Goal: Task Accomplishment & Management: Manage account settings

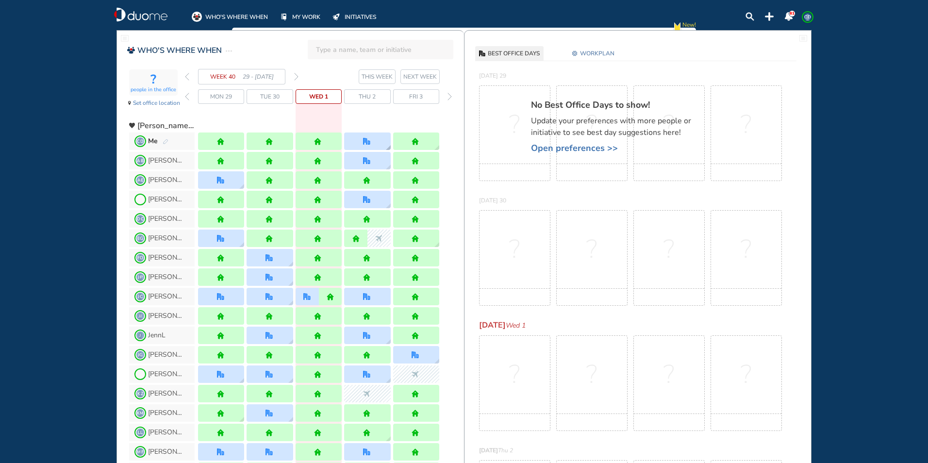
click at [354, 142] on div at bounding box center [367, 141] width 46 height 17
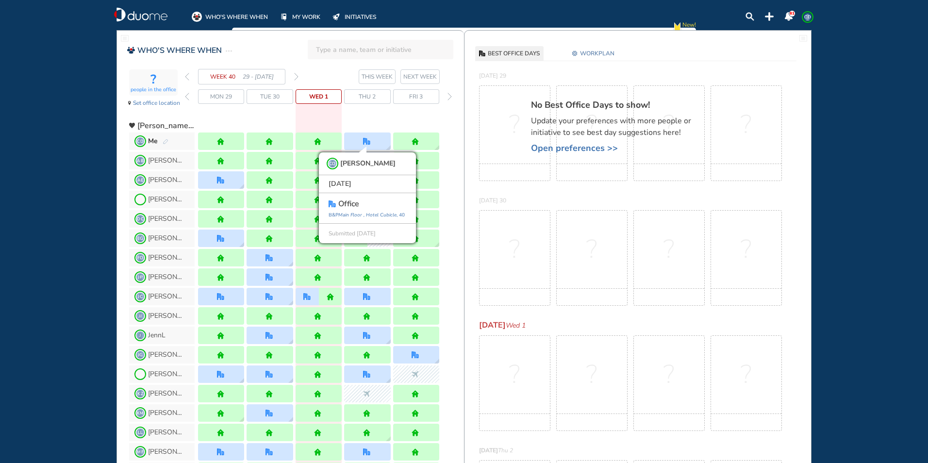
click at [75, 79] on div "WHO'S WHERE WHEN MY WORK INITIATIVES 81 CD New! NOTIFICATIONS All Location Task…" at bounding box center [464, 231] width 928 height 463
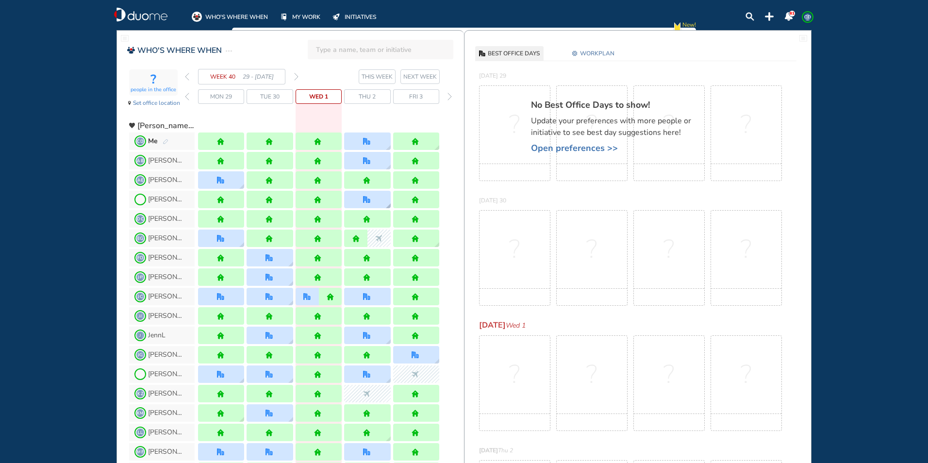
click at [367, 200] on img "office" at bounding box center [366, 199] width 7 height 7
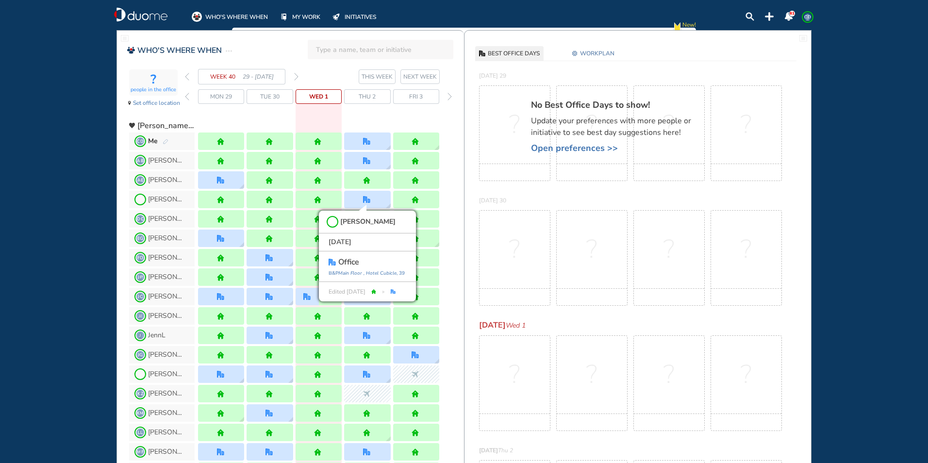
click at [49, 156] on div "WHO'S WHERE WHEN MY WORK INITIATIVES 81 CD New! NOTIFICATIONS All Location Task…" at bounding box center [464, 231] width 928 height 463
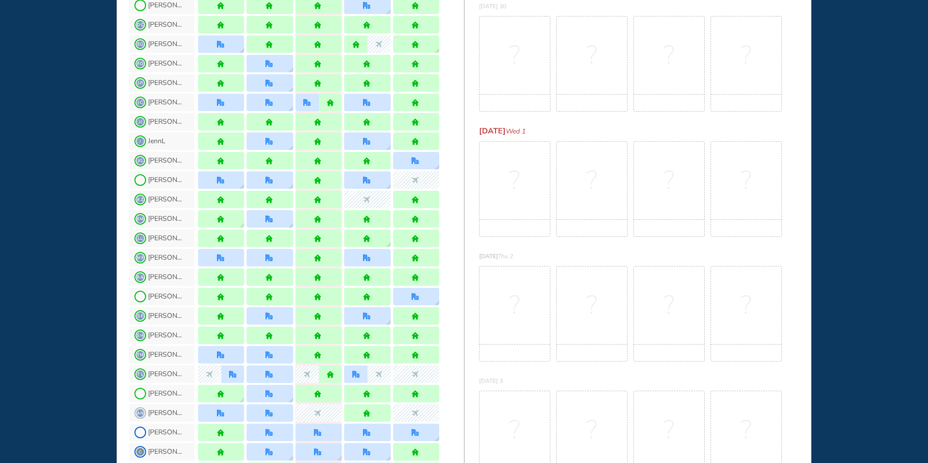
scroll to position [243, 0]
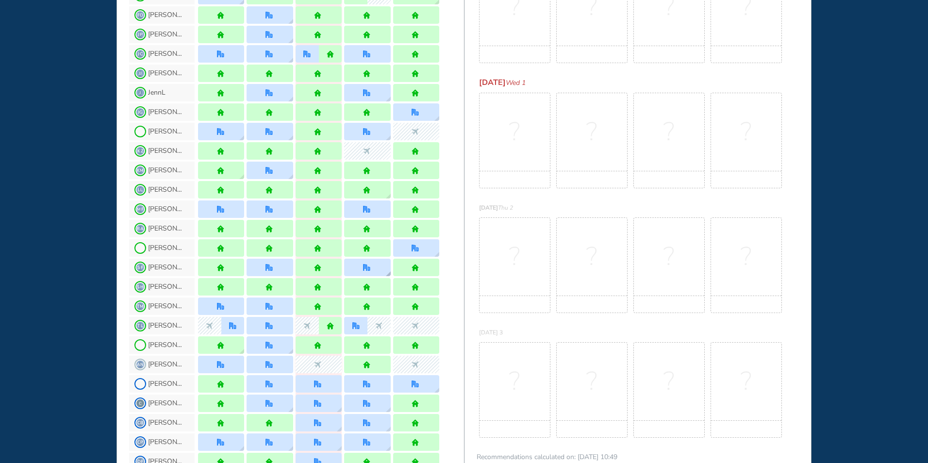
click at [375, 266] on div at bounding box center [367, 267] width 46 height 17
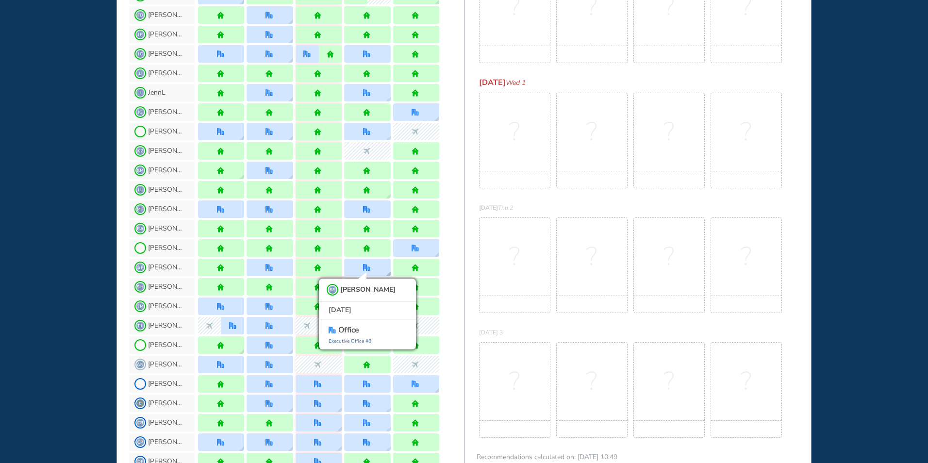
click at [375, 267] on div "SF [PERSON_NAME] [DATE] office Executive Office #8" at bounding box center [367, 267] width 46 height 17
click at [68, 235] on div "WHO'S WHERE WHEN MY WORK INITIATIVES 81 CD New! NOTIFICATIONS All Location Task…" at bounding box center [464, 231] width 928 height 463
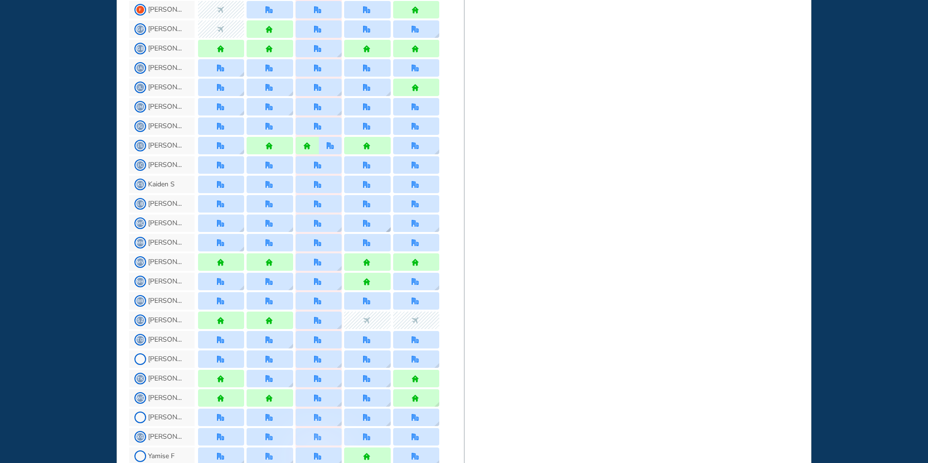
scroll to position [777, 0]
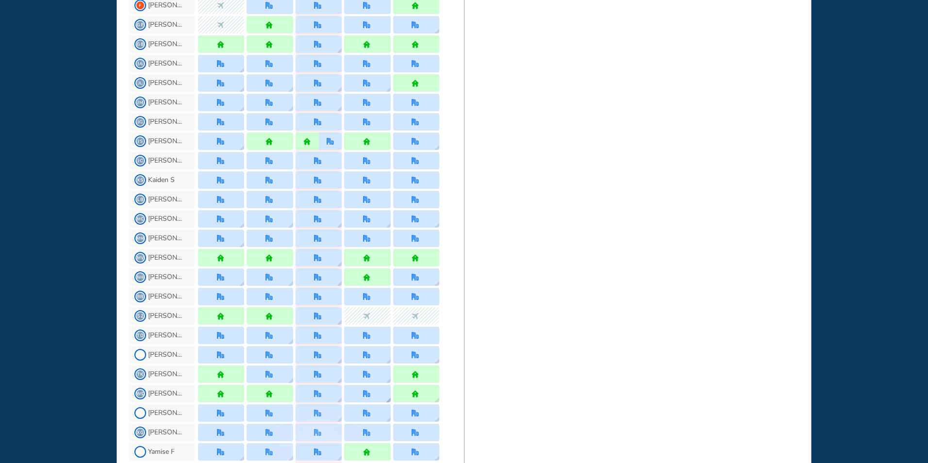
click at [386, 399] on img "location dialog" at bounding box center [388, 400] width 5 height 5
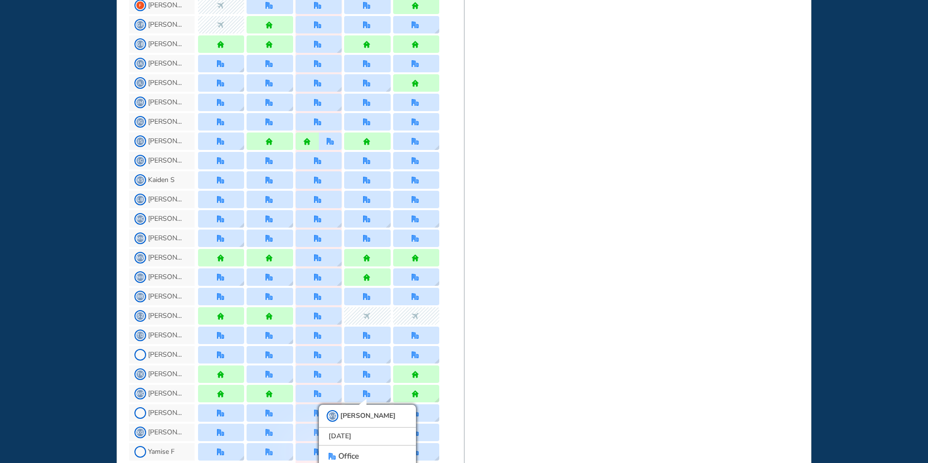
scroll to position [809, 0]
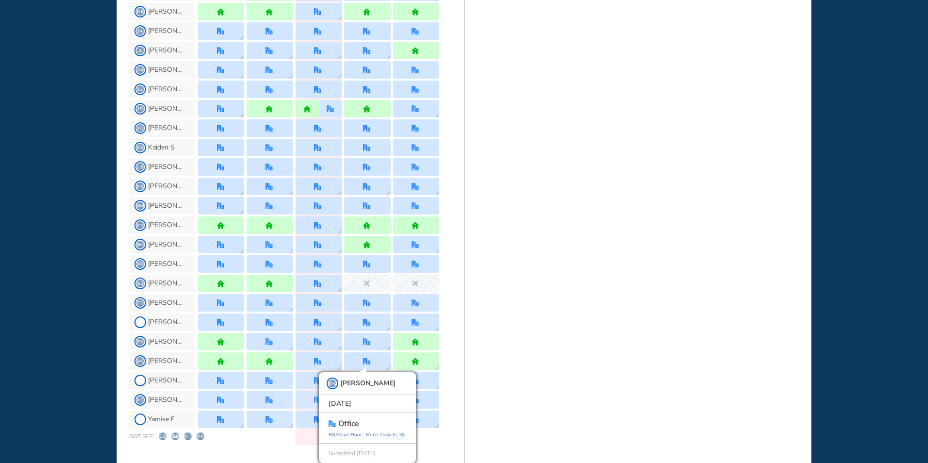
drag, startPoint x: 516, startPoint y: 328, endPoint x: 520, endPoint y: 333, distance: 5.9
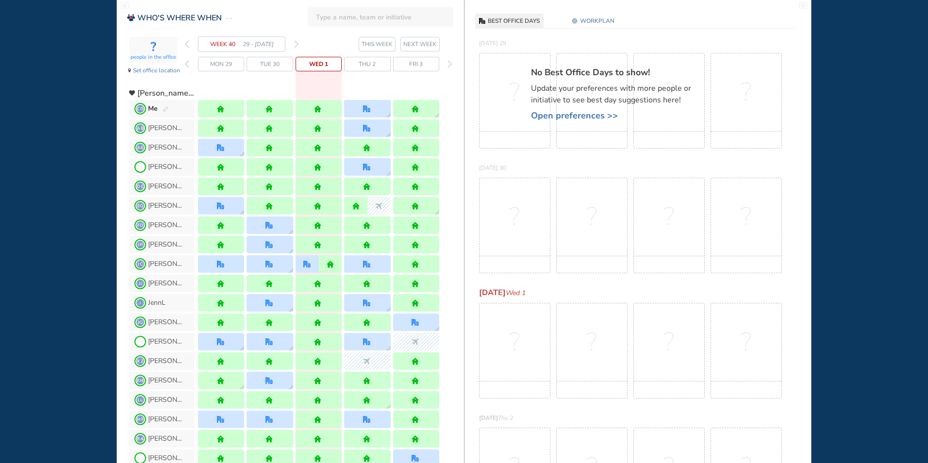
scroll to position [0, 0]
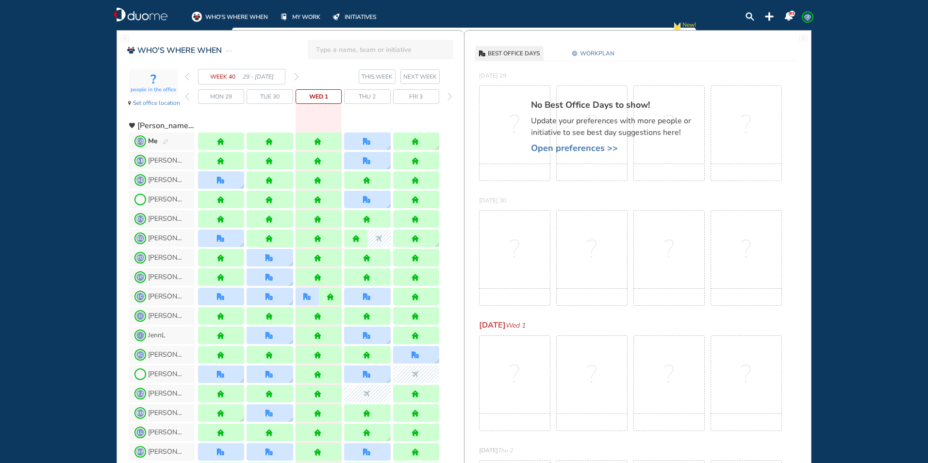
click at [168, 140] on img "pen-edit" at bounding box center [166, 142] width 6 height 6
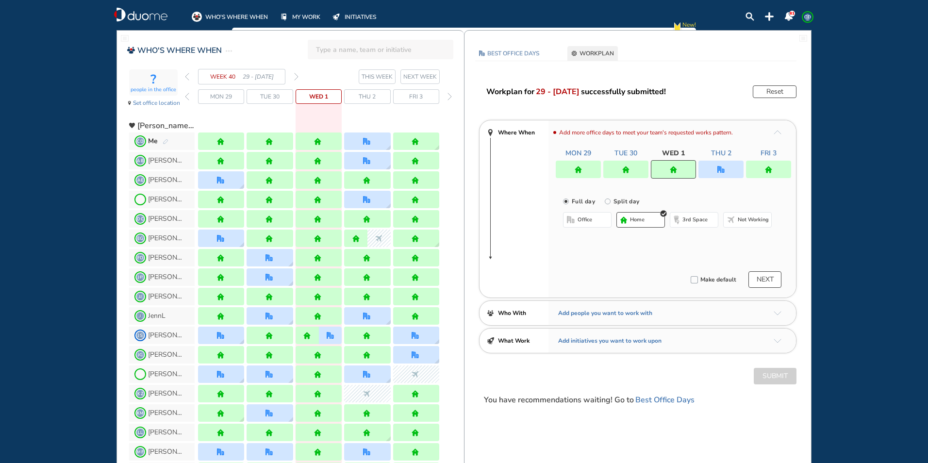
click at [717, 171] on div at bounding box center [721, 169] width 45 height 17
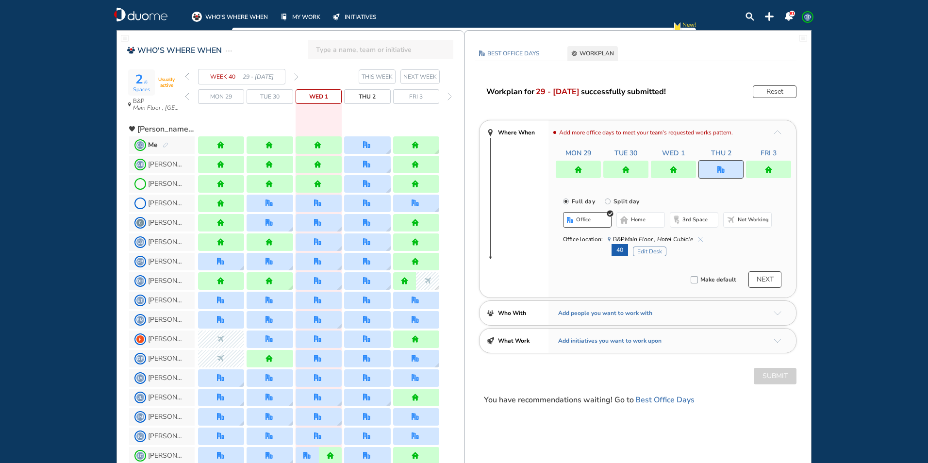
click at [651, 250] on button "Edit Desk" at bounding box center [649, 252] width 33 height 10
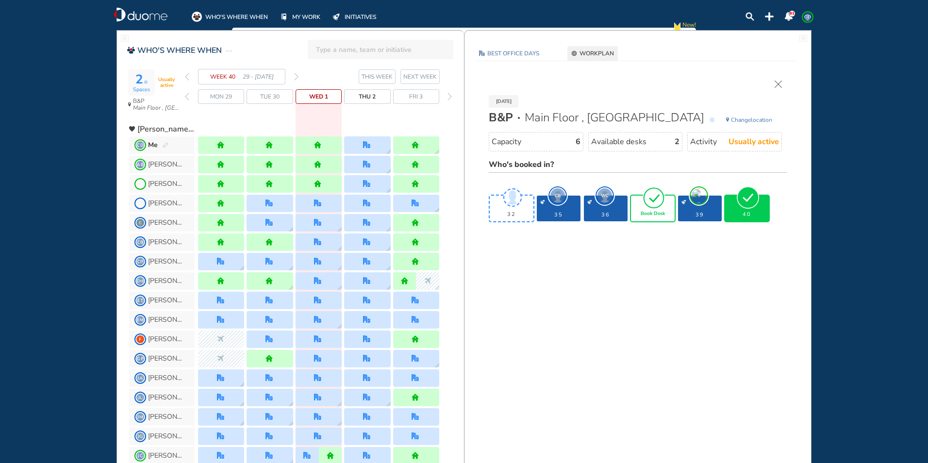
click at [648, 215] on span "Book Desk" at bounding box center [653, 214] width 24 height 6
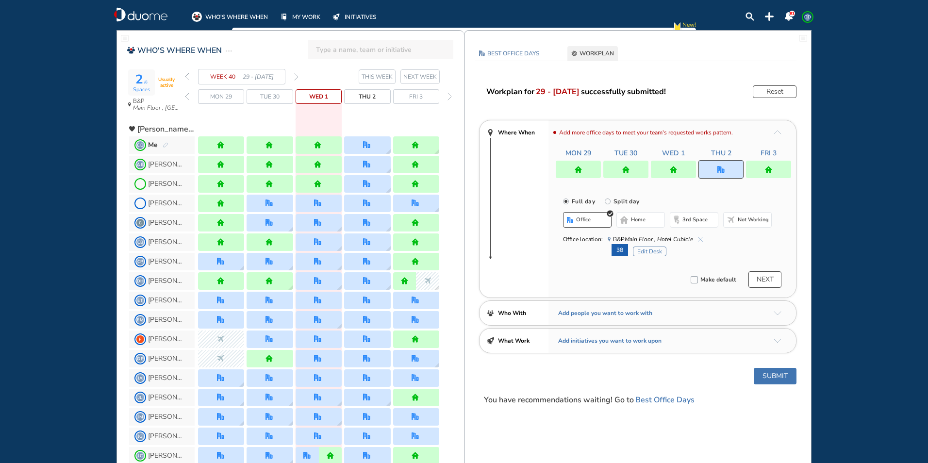
click at [775, 378] on button "Submit" at bounding box center [775, 376] width 43 height 17
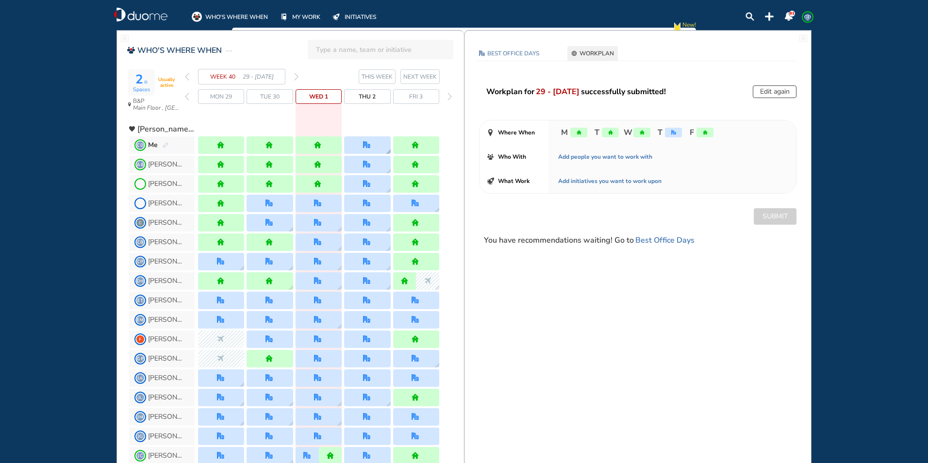
click at [378, 147] on div at bounding box center [367, 144] width 46 height 17
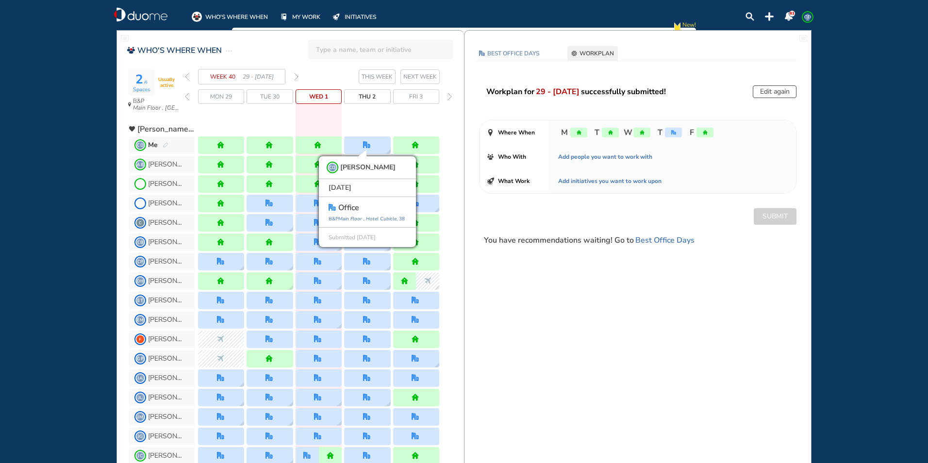
click at [369, 108] on div "WEEK 40 29 - [DATE] THIS WEEK [DATE] 29 Tue 30 Wed 1 Thu 2 Fri 3" at bounding box center [324, 93] width 279 height 48
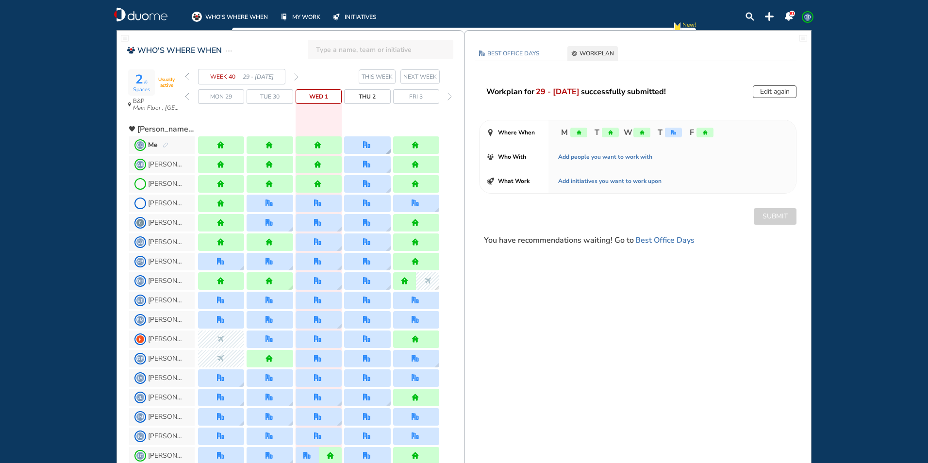
click at [367, 142] on img "office" at bounding box center [366, 144] width 7 height 7
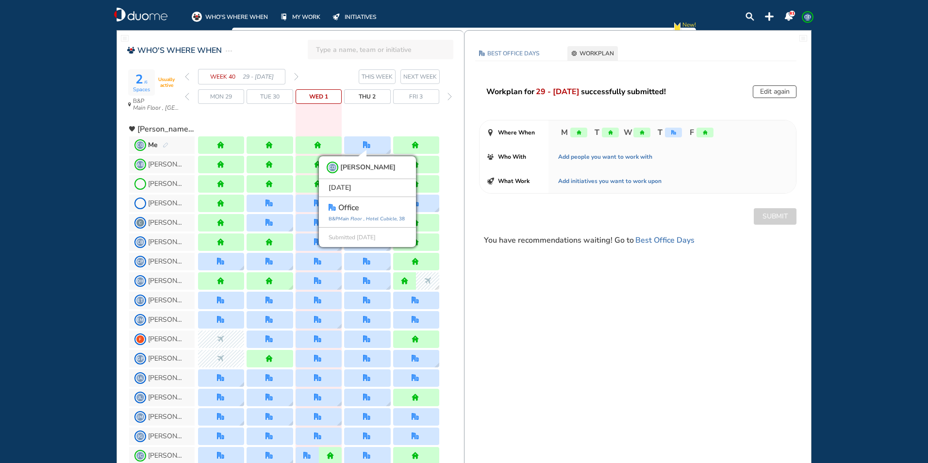
click at [373, 129] on div at bounding box center [318, 125] width 241 height 17
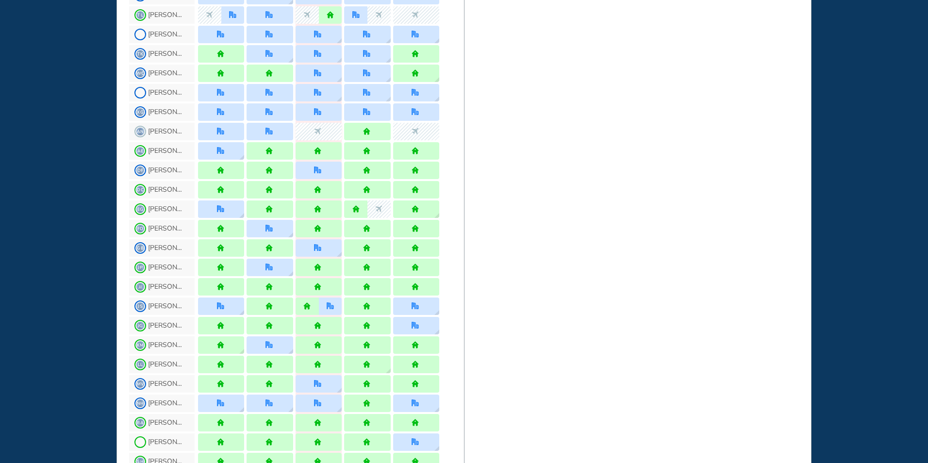
scroll to position [840, 0]
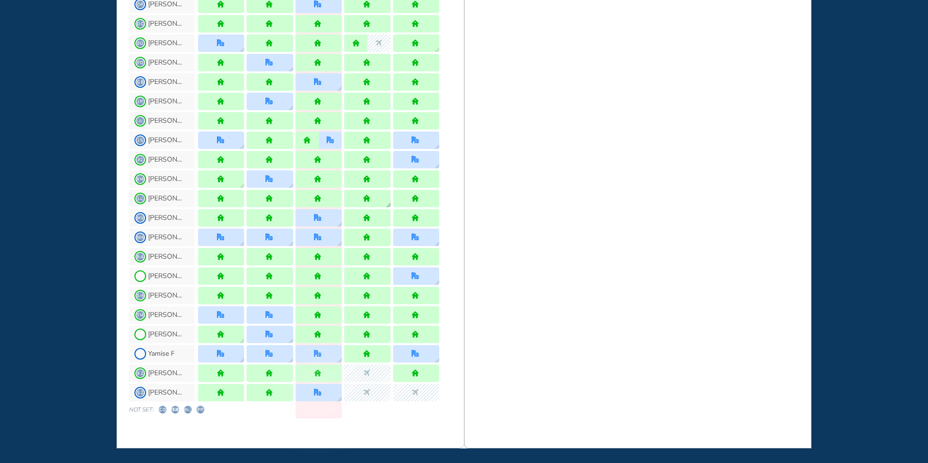
click at [367, 196] on img "home" at bounding box center [366, 198] width 7 height 7
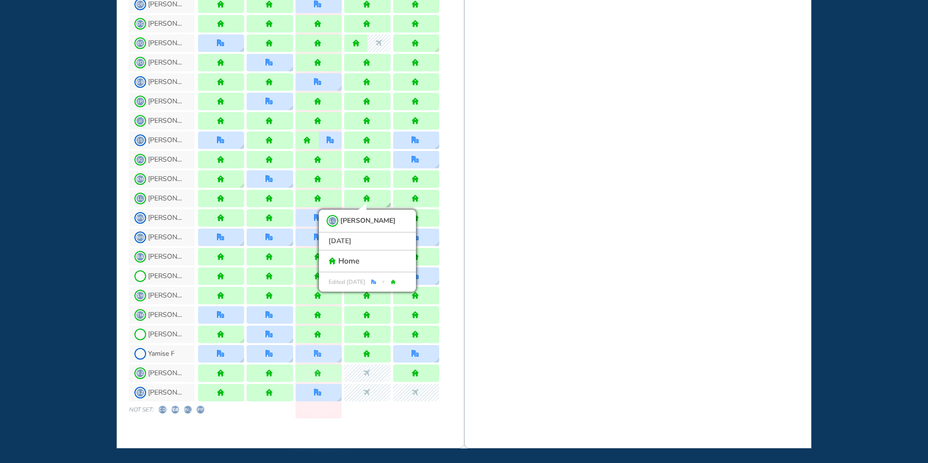
click at [376, 280] on img "office" at bounding box center [373, 282] width 5 height 5
